Goal: Transaction & Acquisition: Obtain resource

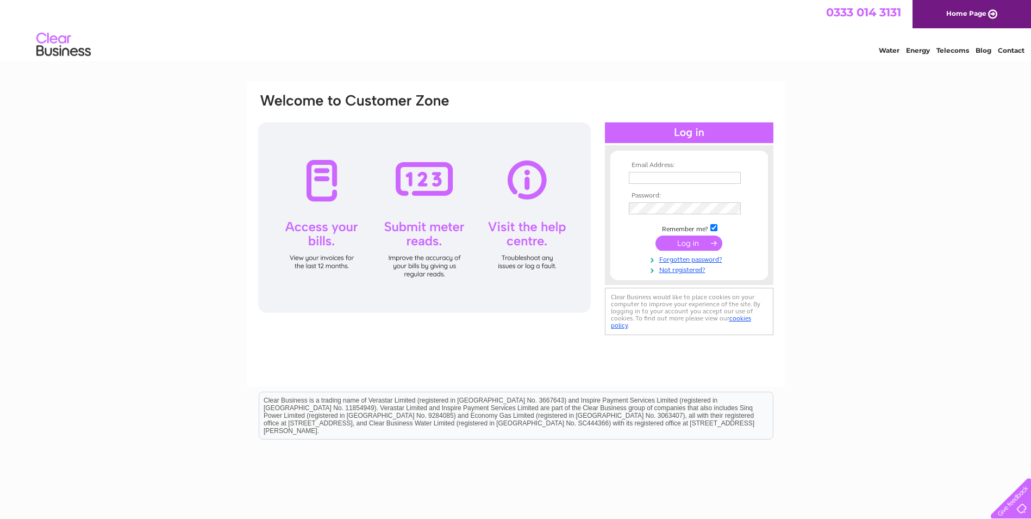
click at [659, 182] on input "text" at bounding box center [685, 178] width 112 height 12
type input "[PERSON_NAME][EMAIL_ADDRESS][DOMAIN_NAME]"
click at [696, 201] on td at bounding box center [689, 209] width 126 height 17
click at [683, 246] on input "submit" at bounding box center [689, 242] width 67 height 15
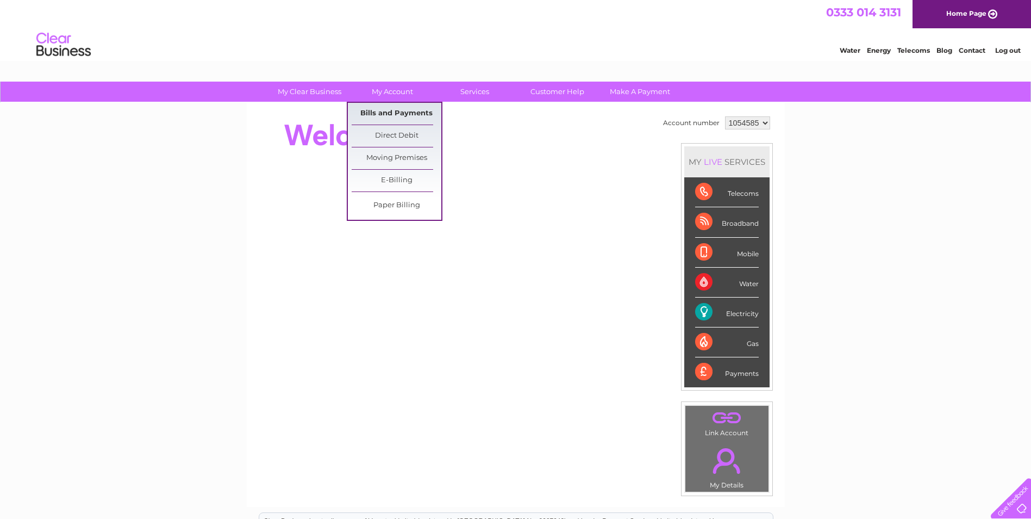
click at [400, 113] on link "Bills and Payments" at bounding box center [397, 114] width 90 height 22
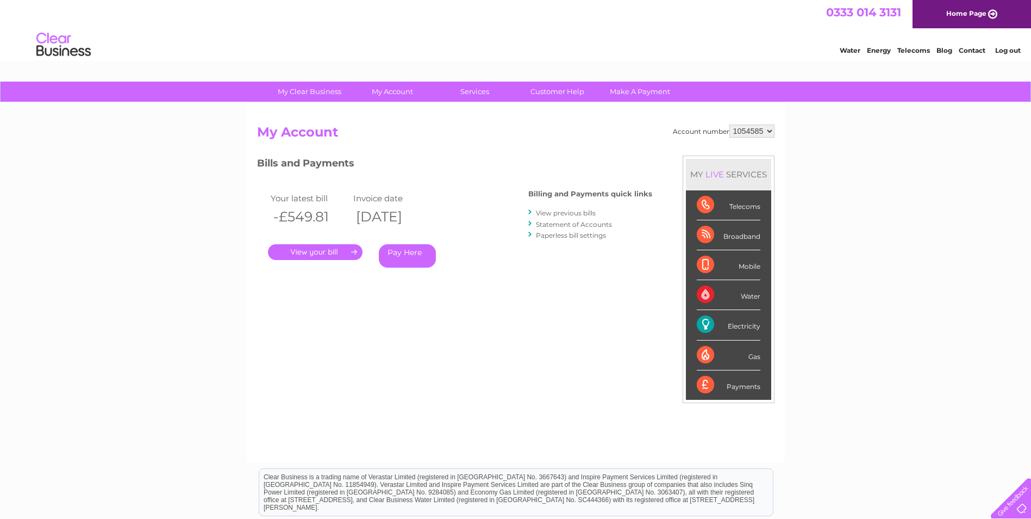
drag, startPoint x: 772, startPoint y: 133, endPoint x: 766, endPoint y: 138, distance: 8.5
click at [770, 135] on select "1054585 1140065" at bounding box center [751, 130] width 45 height 13
select select "1140065"
click at [729, 124] on select "1054585 1140065" at bounding box center [751, 130] width 45 height 13
click at [337, 250] on link "." at bounding box center [315, 252] width 95 height 16
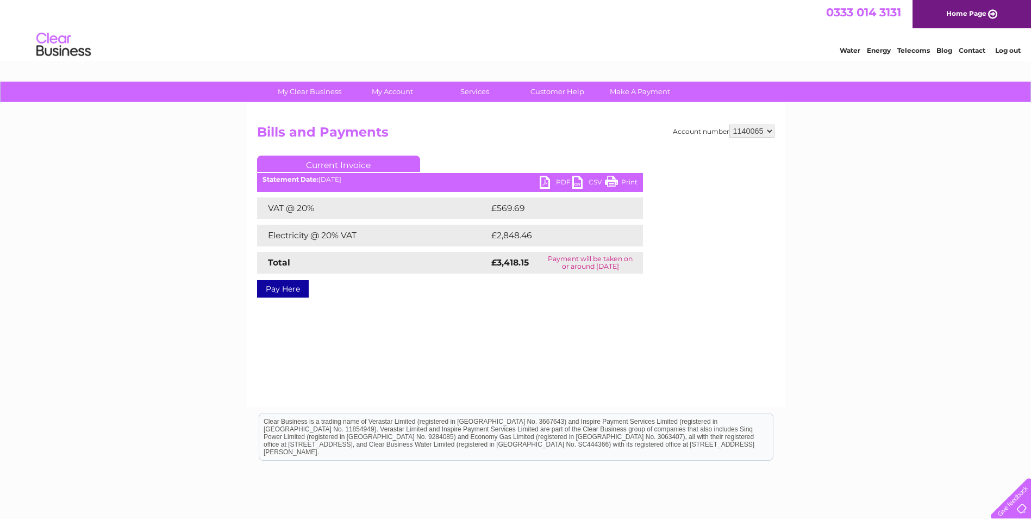
click at [557, 177] on link "PDF" at bounding box center [556, 184] width 33 height 16
click at [501, 338] on div "Account number 1054585 1140065 Bills and Payments Current Invoice PDF CSV Print" at bounding box center [516, 255] width 538 height 304
